Goal: Manage account settings

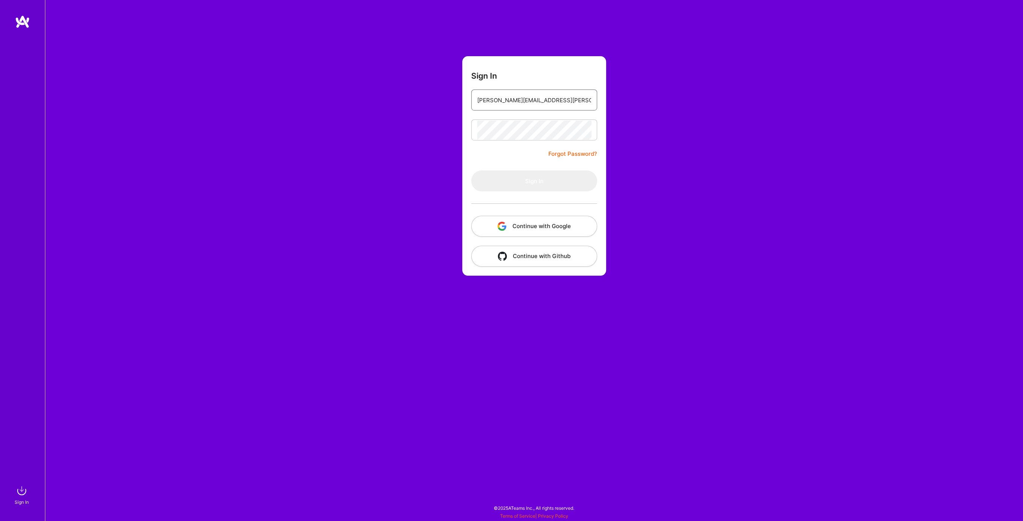
click at [561, 101] on input "[PERSON_NAME][EMAIL_ADDRESS][PERSON_NAME][DOMAIN_NAME]" at bounding box center [534, 100] width 114 height 19
type input "[PERSON_NAME][EMAIL_ADDRESS][PERSON_NAME][DOMAIN_NAME]"
click at [500, 185] on button "Sign In" at bounding box center [534, 180] width 126 height 21
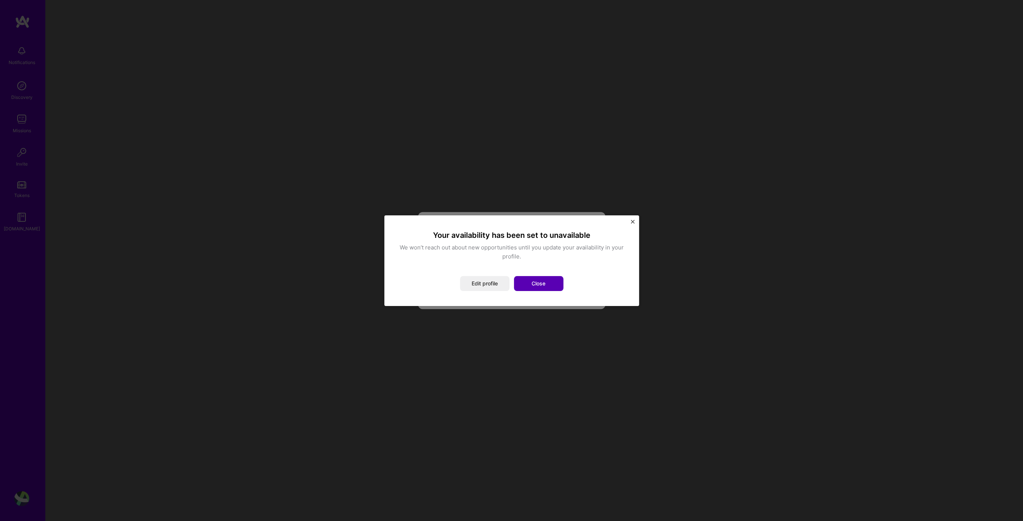
click at [528, 284] on button "Close" at bounding box center [538, 283] width 49 height 15
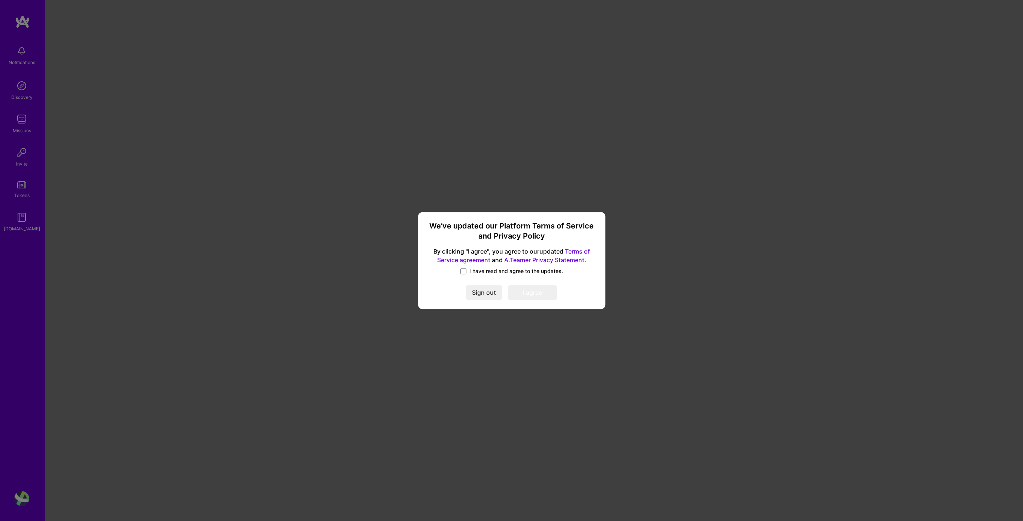
click at [509, 273] on span "I have read and agree to the updates." at bounding box center [516, 270] width 94 height 7
click at [0, 0] on input "I have read and agree to the updates." at bounding box center [0, 0] width 0 height 0
click at [529, 293] on button "I agree" at bounding box center [532, 292] width 49 height 15
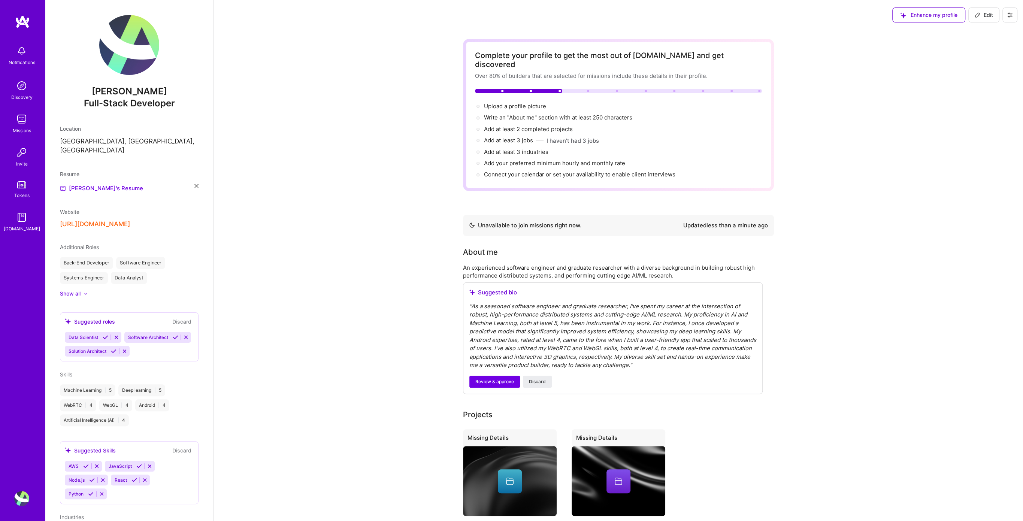
click at [24, 90] on img at bounding box center [21, 85] width 15 height 15
